Goal: Information Seeking & Learning: Learn about a topic

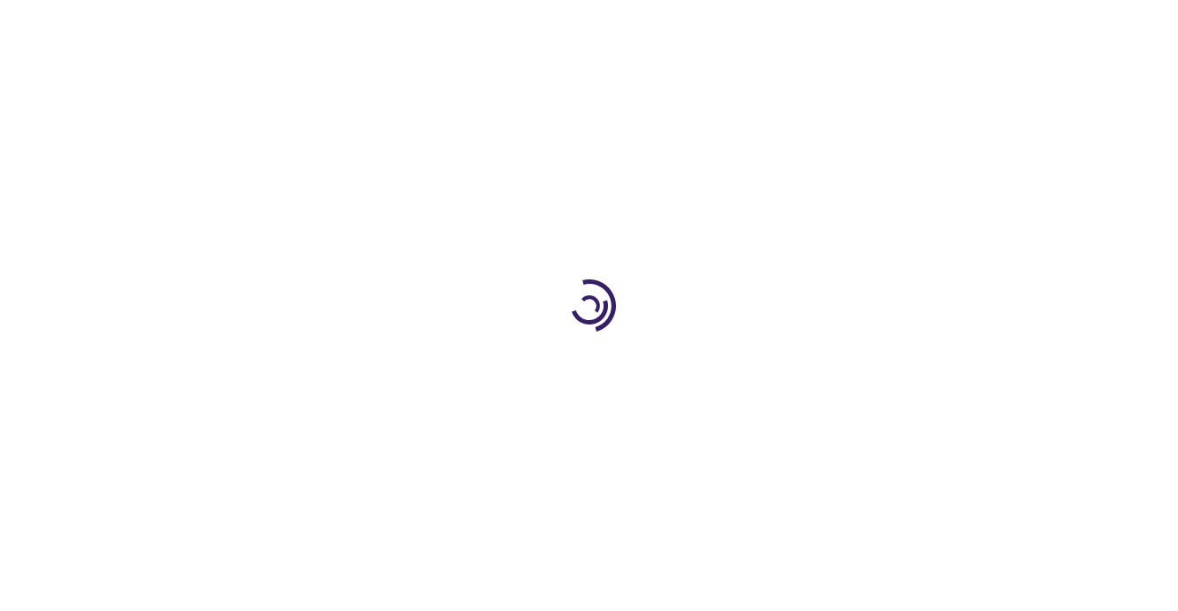
type input "0"
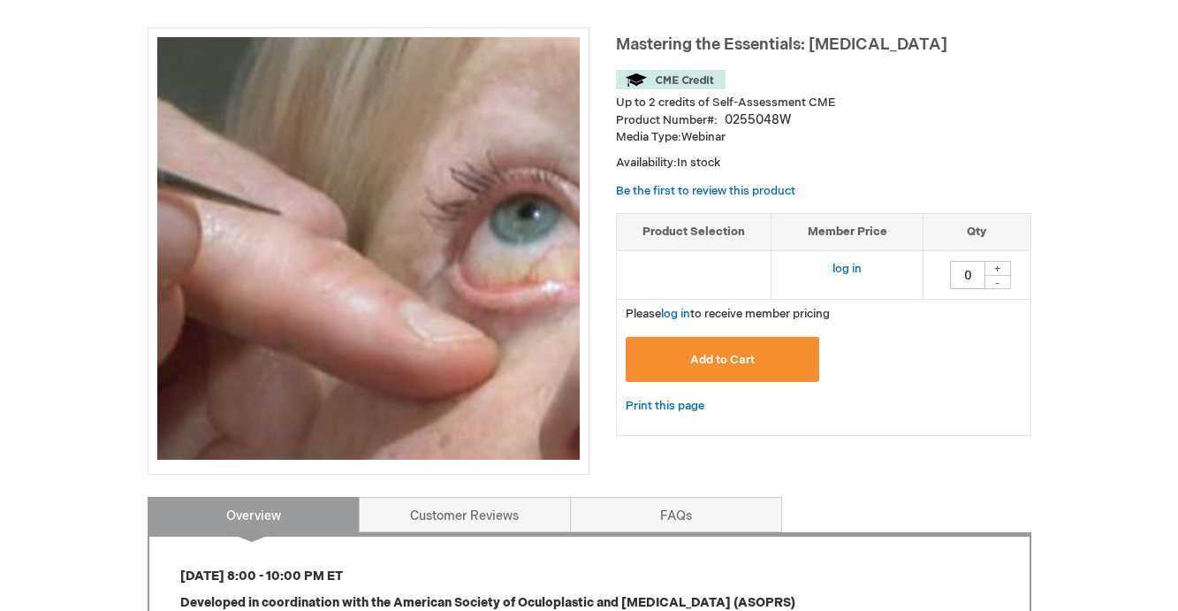
scroll to position [265, 0]
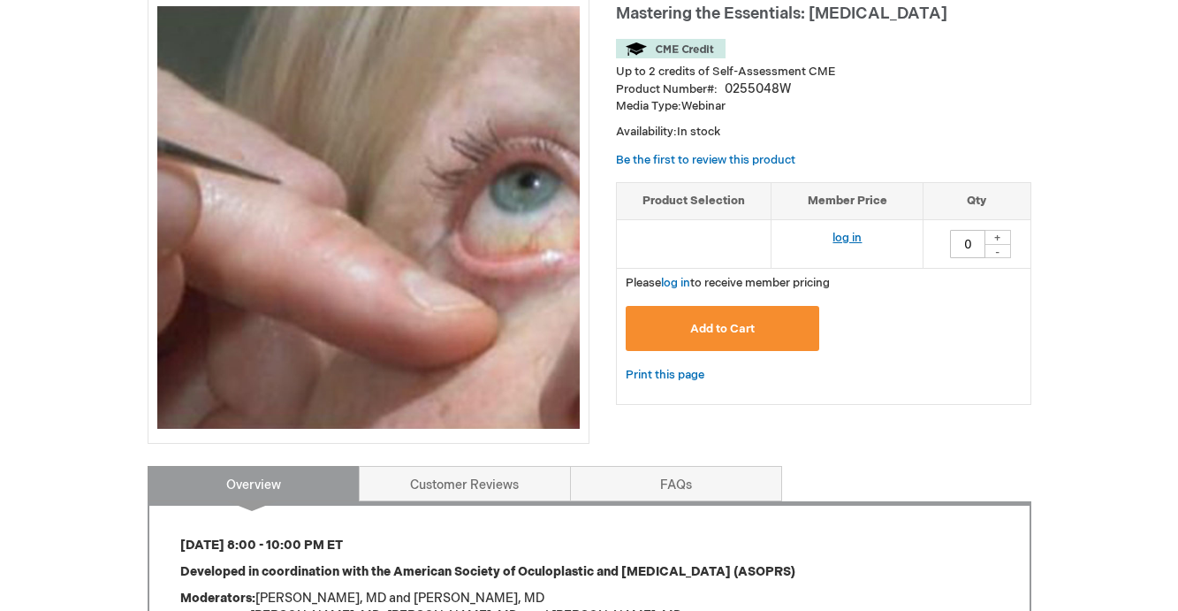
click at [855, 237] on link "log in" at bounding box center [847, 238] width 29 height 14
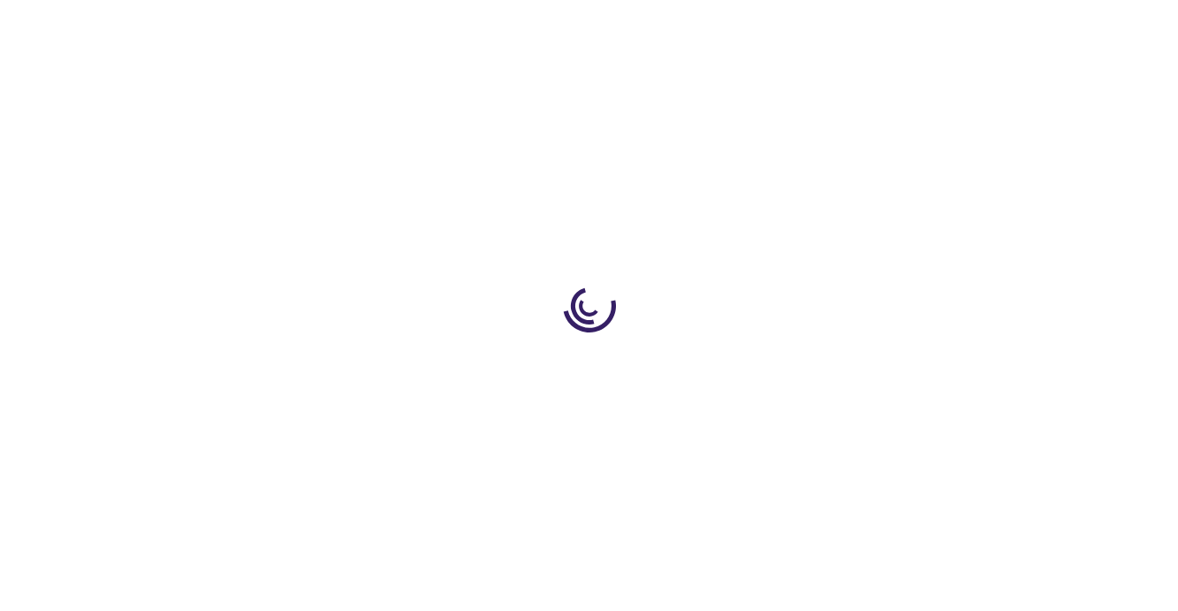
type input "0"
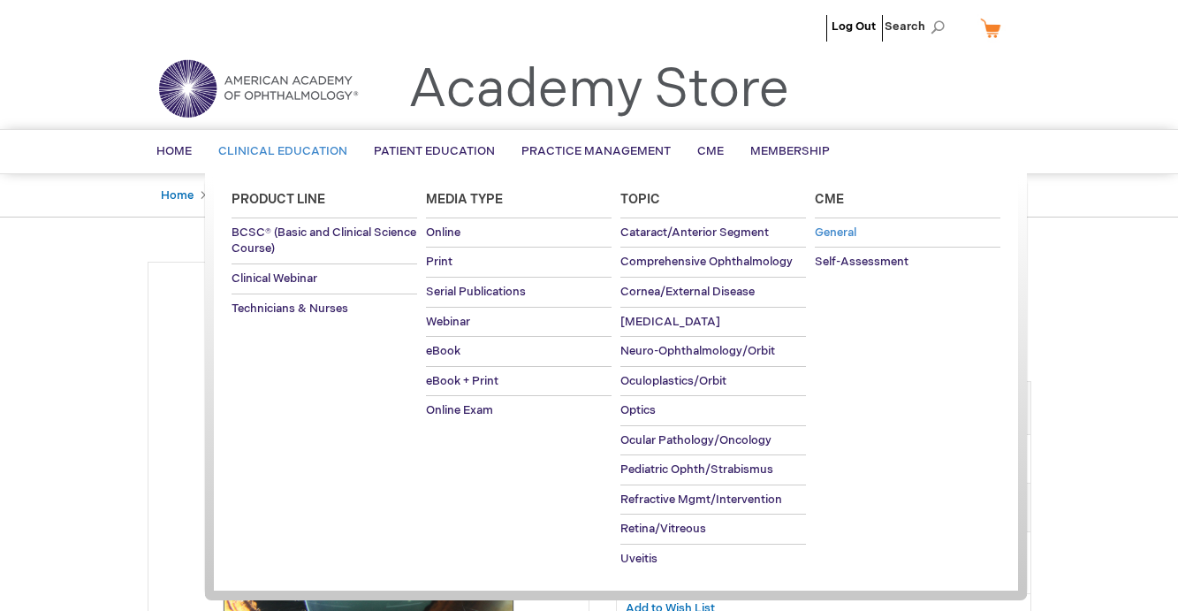
click at [845, 231] on span "General" at bounding box center [836, 232] width 42 height 14
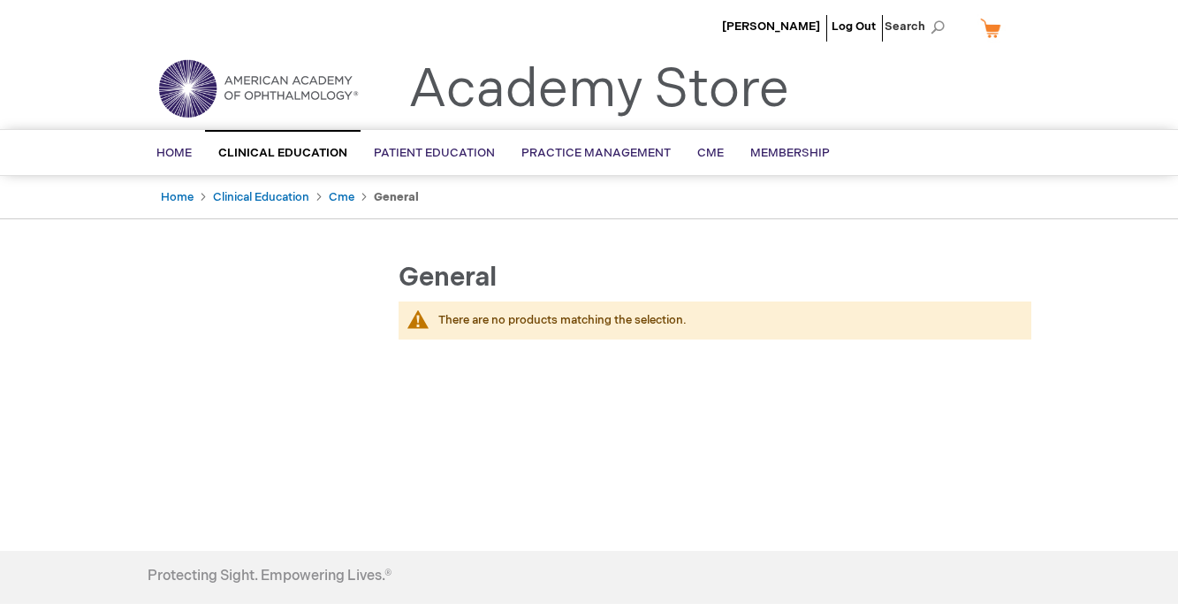
click at [328, 196] on ul "Home Clinical Education Cme General" at bounding box center [590, 197] width 884 height 43
click at [347, 194] on link "Cme" at bounding box center [342, 197] width 26 height 14
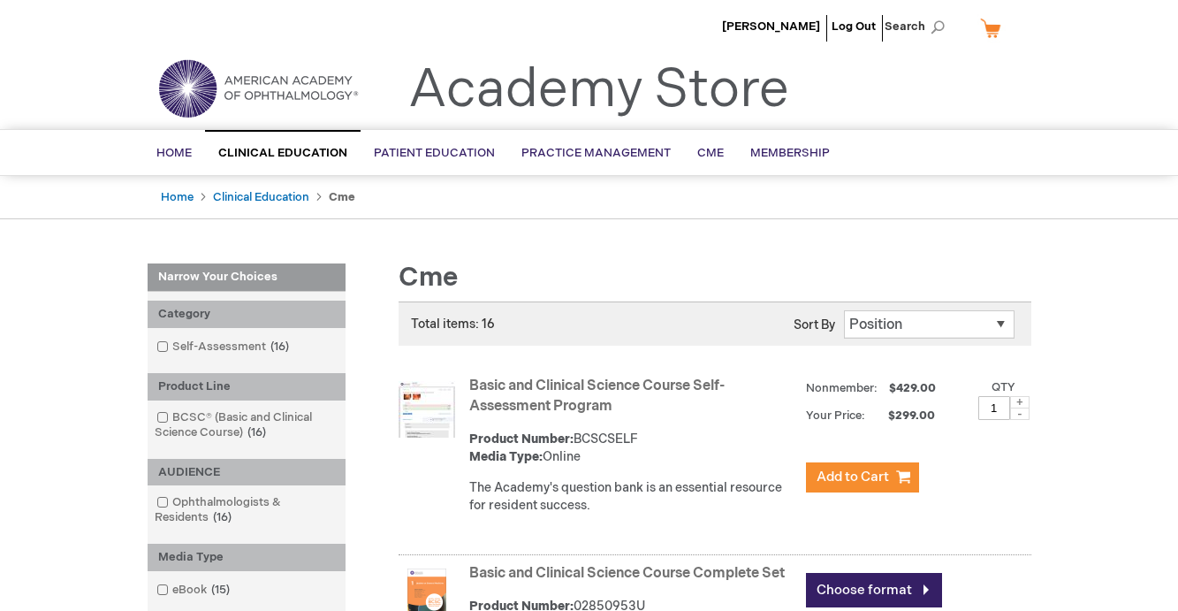
click at [270, 88] on img at bounding box center [258, 89] width 212 height 64
